Goal: Information Seeking & Learning: Learn about a topic

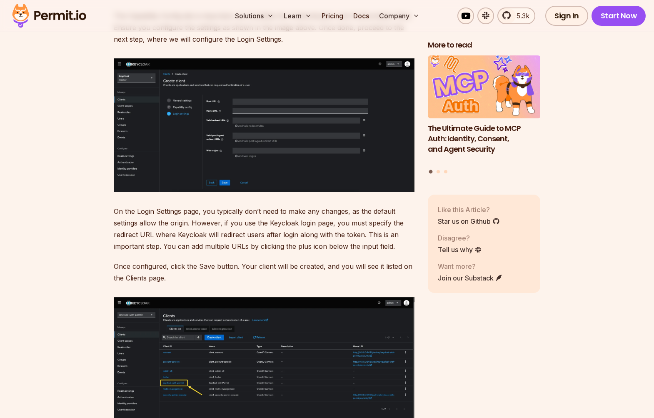
scroll to position [4076, 0]
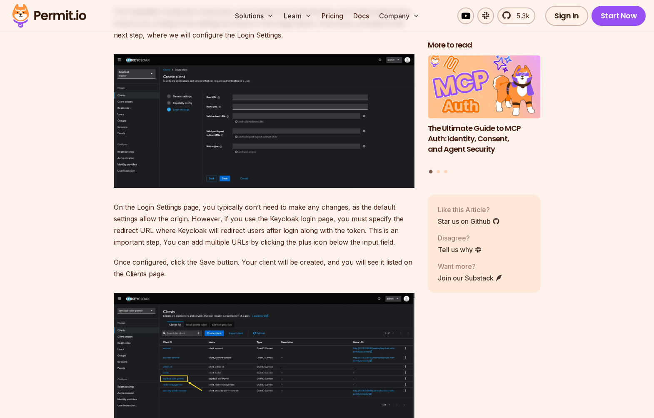
click at [194, 368] on img at bounding box center [264, 360] width 301 height 134
click at [194, 363] on img at bounding box center [264, 360] width 301 height 134
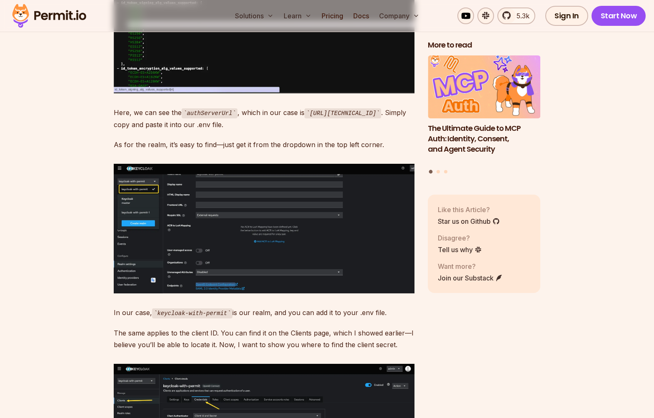
scroll to position [5270, 0]
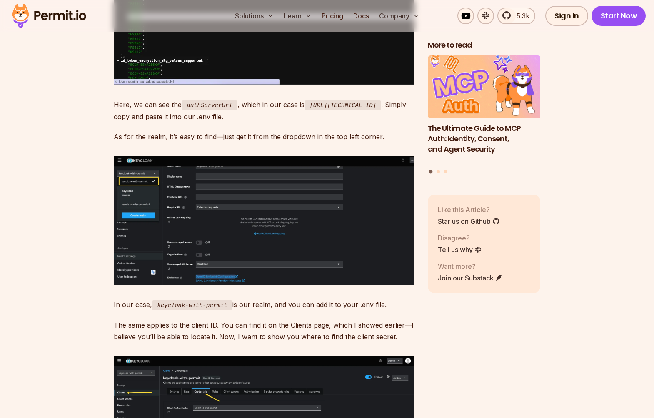
click at [278, 243] on img at bounding box center [264, 221] width 301 height 130
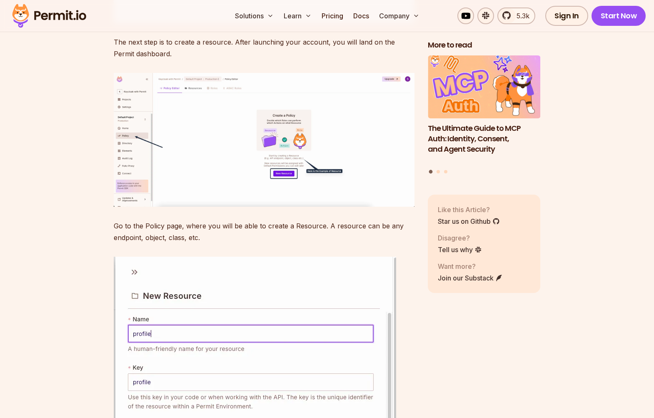
scroll to position [6345, 0]
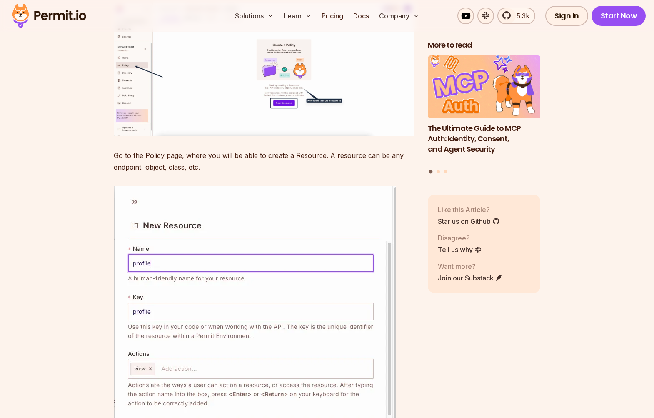
click at [282, 136] on img at bounding box center [264, 69] width 301 height 134
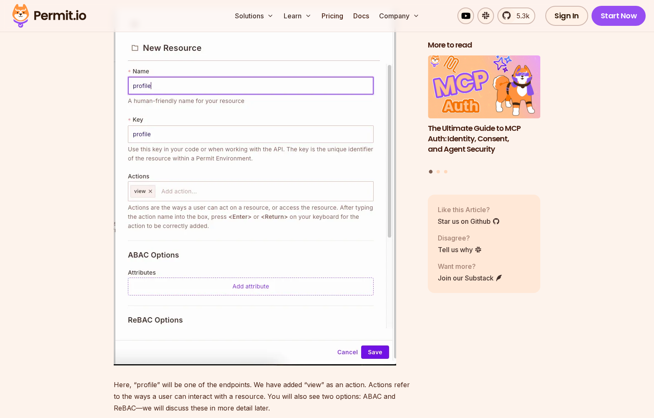
scroll to position [6549, 0]
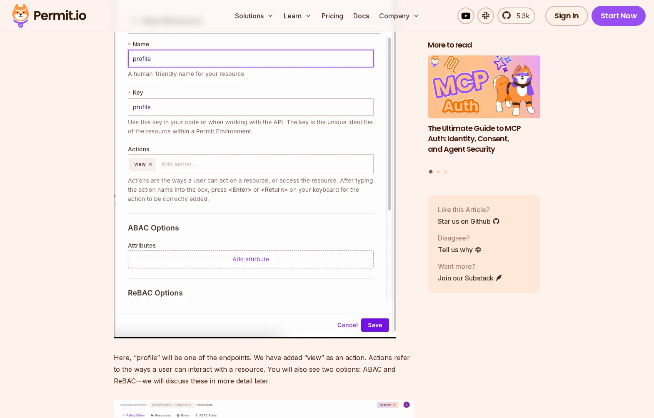
click at [246, 205] on img at bounding box center [255, 160] width 282 height 356
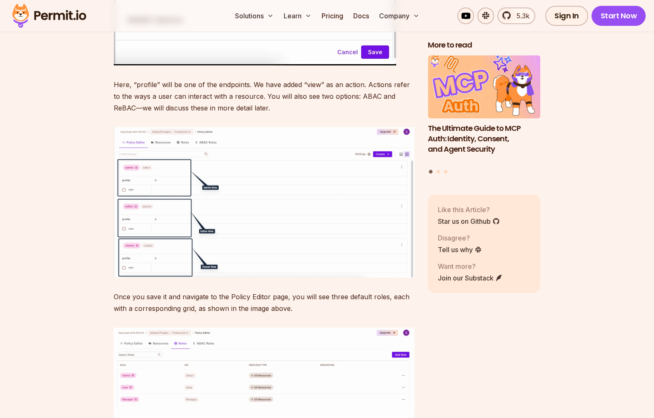
scroll to position [6835, 0]
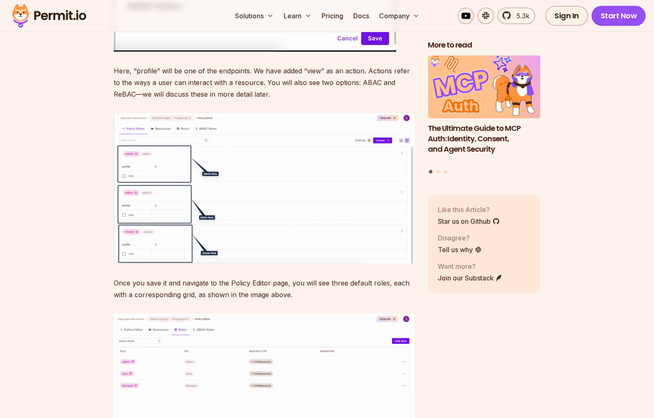
click at [272, 221] on img at bounding box center [264, 188] width 301 height 150
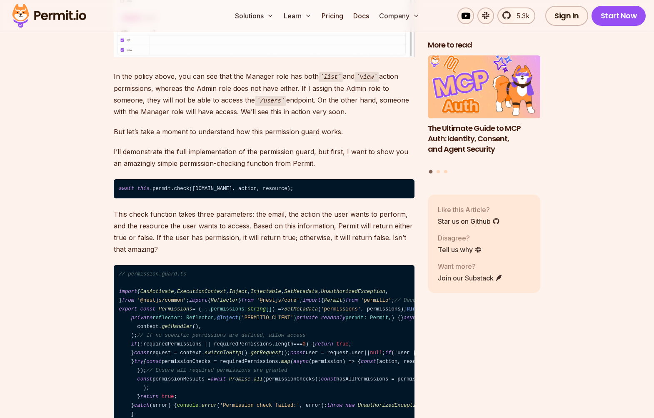
scroll to position [8429, 0]
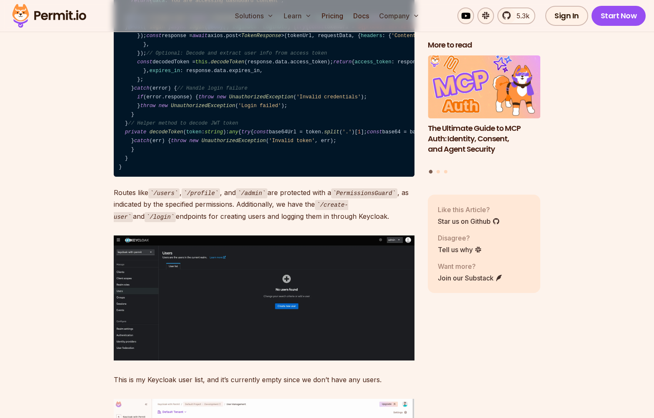
scroll to position [9934, 0]
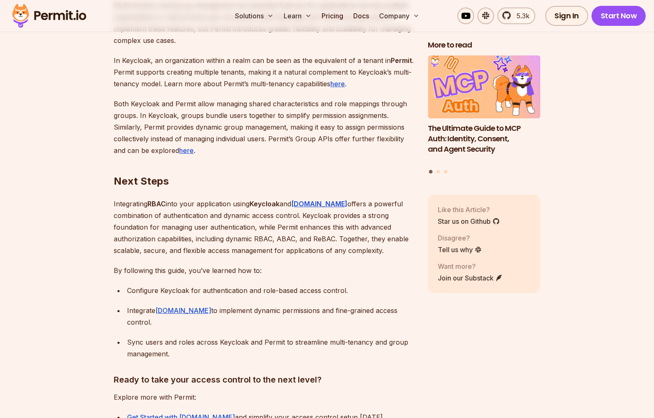
scroll to position [12510, 0]
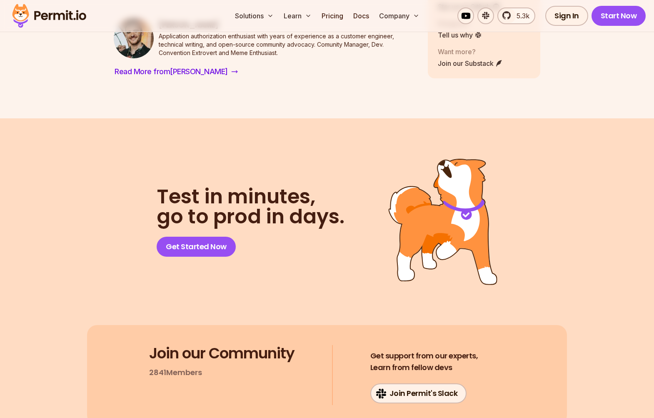
scroll to position [13137, 0]
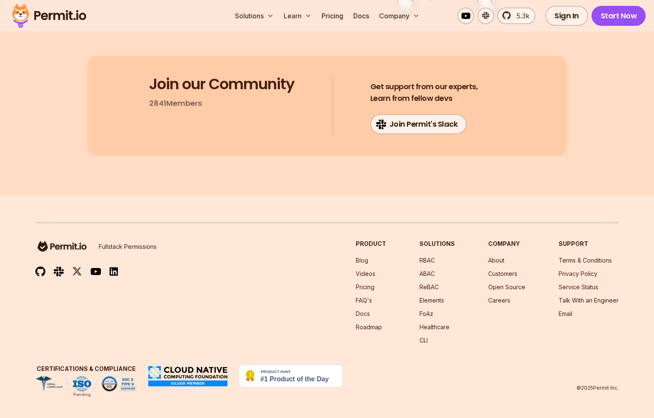
scroll to position [14173, 0]
drag, startPoint x: 346, startPoint y: 178, endPoint x: 365, endPoint y: 195, distance: 25.9
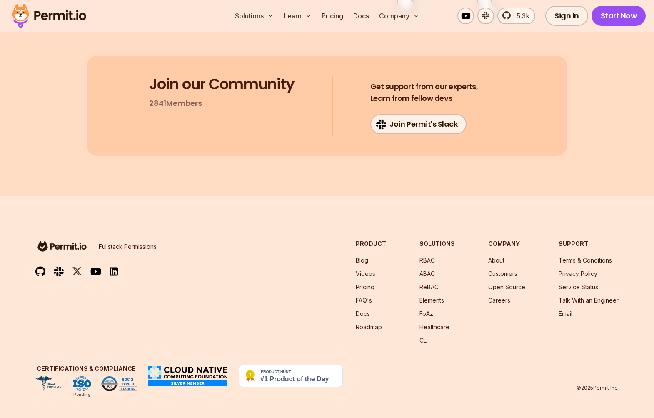
drag, startPoint x: 226, startPoint y: 208, endPoint x: 287, endPoint y: 209, distance: 61.2
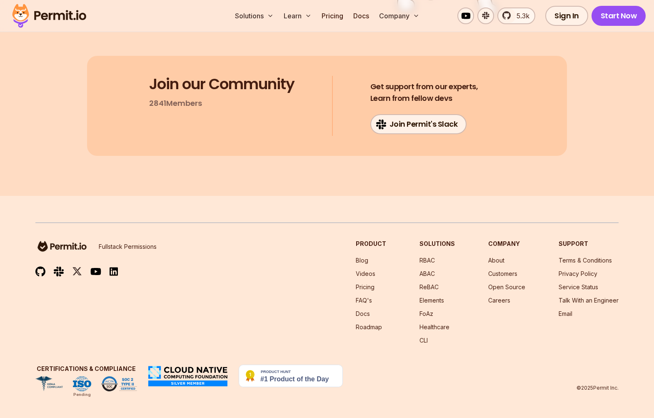
drag, startPoint x: 204, startPoint y: 256, endPoint x: 394, endPoint y: 255, distance: 189.8
drag, startPoint x: 161, startPoint y: 279, endPoint x: 382, endPoint y: 298, distance: 221.8
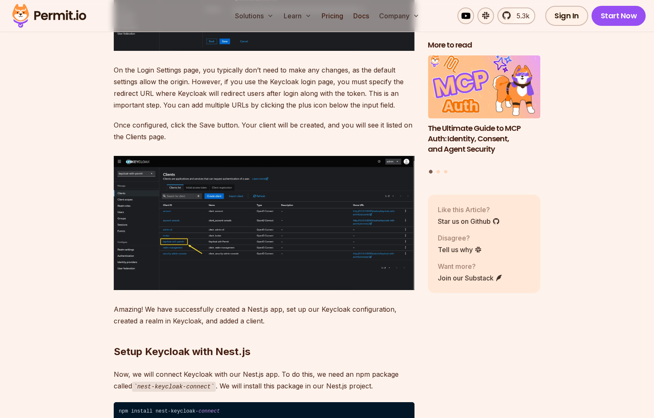
scroll to position [4115, 0]
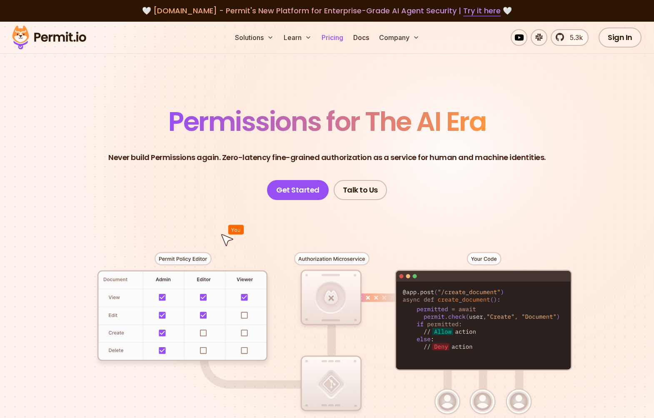
click at [331, 33] on link "Pricing" at bounding box center [332, 37] width 28 height 17
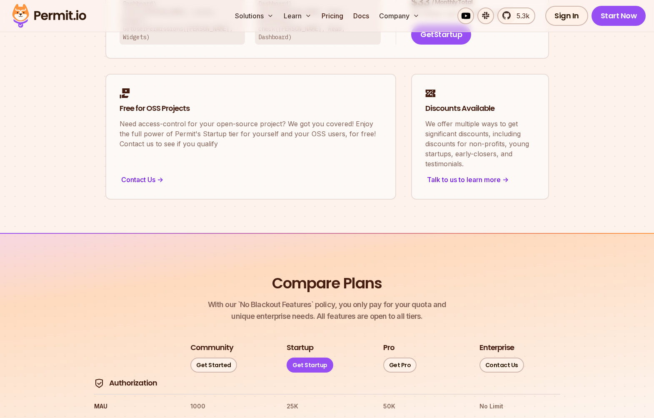
scroll to position [924, 0]
